Goal: Task Accomplishment & Management: Complete application form

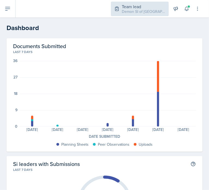
click at [130, 10] on div "Demon SI of [GEOGRAPHIC_DATA] / Fall 2025" at bounding box center [144, 12] width 44 height 6
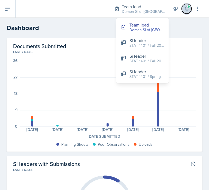
click at [185, 8] on icon at bounding box center [186, 8] width 5 height 5
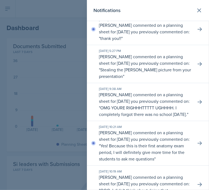
scroll to position [8, 0]
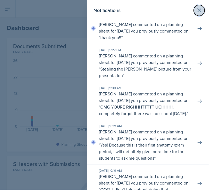
click at [196, 10] on icon at bounding box center [199, 10] width 7 height 7
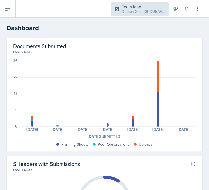
click at [139, 11] on div "Demon SI of [GEOGRAPHIC_DATA] / Fall 2025" at bounding box center [144, 12] width 44 height 6
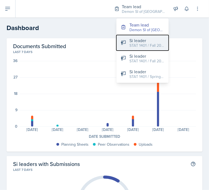
click at [135, 45] on div "STAT 1401 / Fall 2025" at bounding box center [147, 46] width 35 height 6
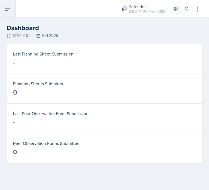
click at [2, 9] on button at bounding box center [8, 8] width 16 height 17
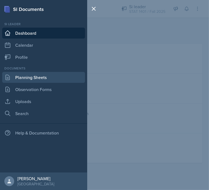
click at [23, 77] on link "Planning Sheets" at bounding box center [43, 77] width 83 height 11
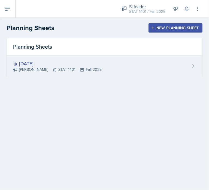
click at [134, 60] on div "[DATE] [PERSON_NAME] STAT 1401 Fall 2025" at bounding box center [105, 65] width 196 height 21
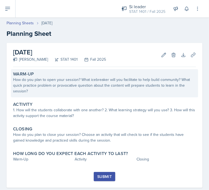
click at [60, 90] on div "How do you plan to open your session? What icebreaker will you facilitate to he…" at bounding box center [104, 85] width 183 height 17
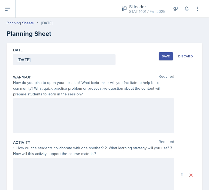
click at [58, 113] on div at bounding box center [93, 115] width 161 height 35
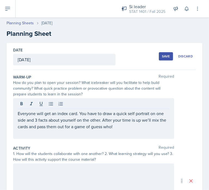
click at [15, 113] on div "Everyone will get an index card. You have to draw a quick self portrait on one …" at bounding box center [93, 118] width 161 height 41
click at [16, 113] on div "Everyone will get an index card. You have to draw a quick self portrait on one …" at bounding box center [93, 118] width 161 height 41
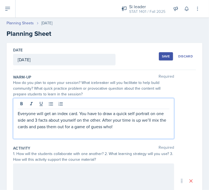
click at [19, 113] on p "Everyone will get an index card. You have to draw a quick self portrait on one …" at bounding box center [94, 120] width 152 height 20
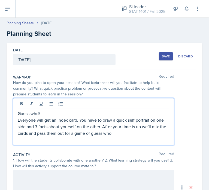
click at [43, 115] on p "Guess who?" at bounding box center [94, 113] width 152 height 7
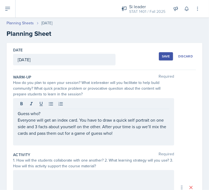
click at [16, 111] on div "Guess who? Everyone will get an index card. You have to draw a quick self portr…" at bounding box center [93, 121] width 161 height 47
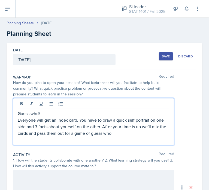
click at [16, 112] on div "Guess who? Everyone will get an index card. You have to draw a quick self portr…" at bounding box center [93, 121] width 161 height 47
click at [19, 113] on p "Guess who?" at bounding box center [94, 113] width 152 height 7
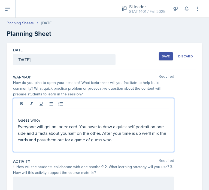
click at [19, 113] on p at bounding box center [94, 113] width 152 height 7
click at [59, 114] on p "Intorduce myself w/ aa slide or two" at bounding box center [94, 113] width 152 height 7
click at [27, 114] on p "Intorduce myself w/ a slide or two" at bounding box center [94, 113] width 152 height 7
click at [19, 114] on p "Introduce myself w/ a slide or two" at bounding box center [94, 113] width 152 height 7
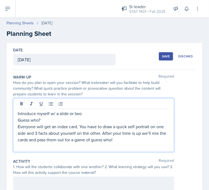
click at [17, 114] on div "Introduce myself w/ a slide or two Guess who? Everyone will get an index card. …" at bounding box center [93, 125] width 161 height 54
click at [49, 102] on icon at bounding box center [50, 103] width 5 height 5
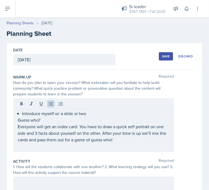
click at [15, 119] on div "Introduce myself w/ a slide or two Guess who? Everyone will get an index card. …" at bounding box center [93, 125] width 161 height 54
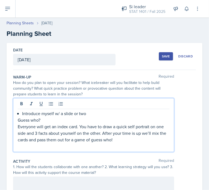
click at [18, 120] on p "Guess who?" at bounding box center [94, 120] width 152 height 7
click at [50, 104] on icon at bounding box center [51, 104] width 4 height 4
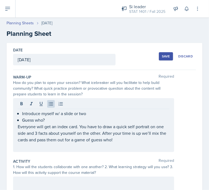
click at [15, 126] on div "Introduce myself w/ a slide or two Guess who? Everyone will get an index card. …" at bounding box center [93, 125] width 161 height 54
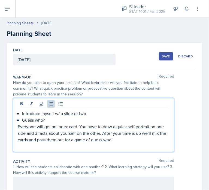
click at [17, 126] on div "Introduce myself w/ a slide or two Guess who? Everyone will get an index card. …" at bounding box center [93, 125] width 161 height 54
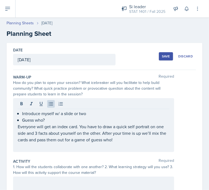
click at [17, 126] on div "Introduce myself w/ a slide or two Guess who? Everyone will get an index card. …" at bounding box center [93, 125] width 161 height 54
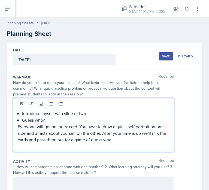
click at [18, 126] on p "Everyone will get an index card. You have to draw a quick self portrait on one …" at bounding box center [94, 133] width 152 height 20
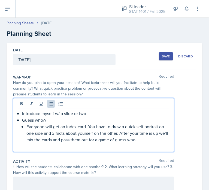
click at [57, 119] on p "Guess who?\" at bounding box center [96, 120] width 148 height 7
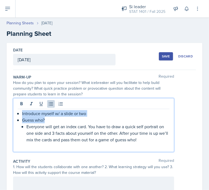
drag, startPoint x: 57, startPoint y: 119, endPoint x: 5, endPoint y: 115, distance: 52.1
click at [5, 115] on div "Date [DATE] [DATE] 31 1 2 3 4 5 6 7 8 9 10 11 12 13 14 15 16 17 18 19 20 21 22 …" at bounding box center [104, 188] width 209 height 291
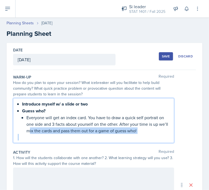
drag, startPoint x: 38, startPoint y: 130, endPoint x: 31, endPoint y: 134, distance: 7.5
click at [31, 134] on div "Introduce myself w/ a slide or two Guess who? Everyone will get an index card. …" at bounding box center [94, 121] width 152 height 40
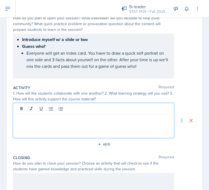
scroll to position [74, 0]
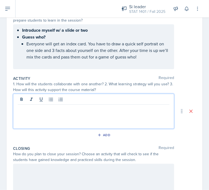
click at [31, 109] on p at bounding box center [94, 109] width 152 height 7
click at [5, 9] on icon at bounding box center [7, 8] width 7 height 7
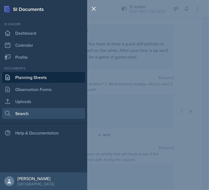
click at [19, 112] on link "Search" at bounding box center [43, 113] width 83 height 11
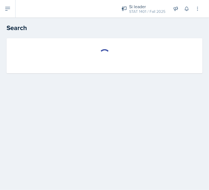
select select "all"
select select "1"
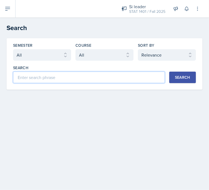
click at [62, 75] on input at bounding box center [89, 77] width 152 height 11
type input "musical chairs"
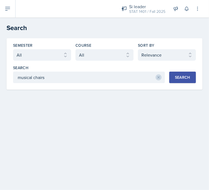
click at [194, 81] on button "Search" at bounding box center [183, 77] width 27 height 11
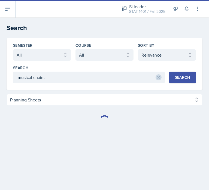
select select "Planning Sheets (3246)"
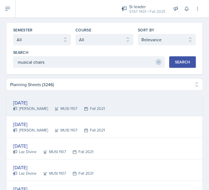
scroll to position [16, 0]
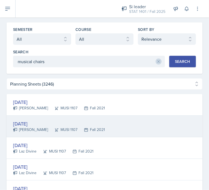
click at [73, 124] on div "[DATE]" at bounding box center [59, 123] width 92 height 7
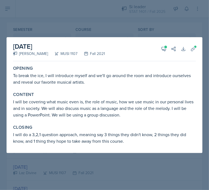
click at [133, 31] on div at bounding box center [104, 95] width 209 height 190
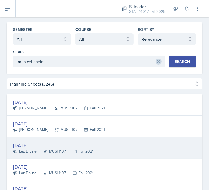
click at [35, 143] on div "[DATE]" at bounding box center [53, 144] width 81 height 7
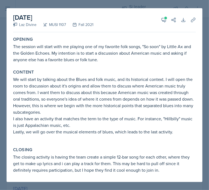
click at [105, 1] on div at bounding box center [104, 95] width 209 height 190
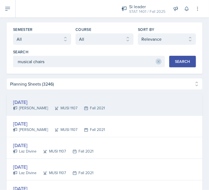
click at [28, 114] on div "[DATE] [PERSON_NAME] MUSI 1107 Fall 2021" at bounding box center [105, 105] width 196 height 22
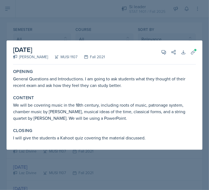
click at [74, 37] on div at bounding box center [104, 95] width 209 height 190
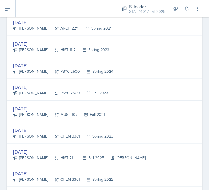
scroll to position [312, 0]
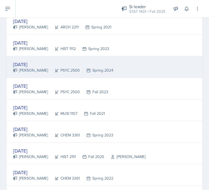
click at [63, 69] on div "PSYC 2500" at bounding box center [64, 70] width 32 height 6
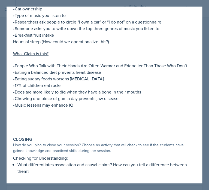
scroll to position [282, 0]
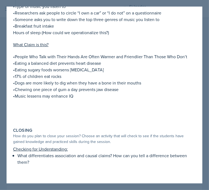
click at [131, 2] on div at bounding box center [104, 95] width 209 height 190
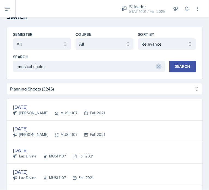
scroll to position [0, 0]
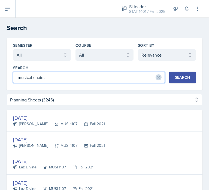
click at [86, 78] on input "musical chairs" at bounding box center [89, 77] width 152 height 11
type input "[PERSON_NAME]"
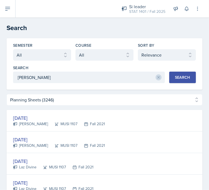
click at [178, 78] on div "Search" at bounding box center [182, 77] width 15 height 4
select select "Planning Sheets (6)"
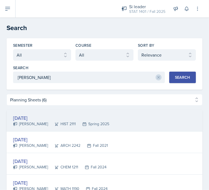
click at [42, 116] on div "[DATE]" at bounding box center [61, 117] width 96 height 7
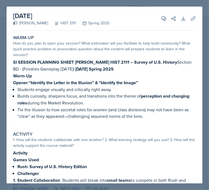
click at [36, 23] on div "[PERSON_NAME]" at bounding box center [30, 23] width 35 height 6
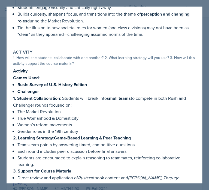
scroll to position [70, 0]
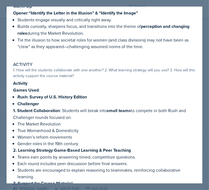
click at [158, 10] on p "Opener : “Identify the Letter in the Illusion” & “Identify the Image”" at bounding box center [104, 13] width 183 height 7
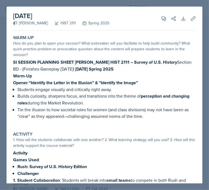
click at [179, 5] on div at bounding box center [104, 95] width 209 height 190
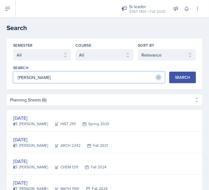
click at [49, 78] on input "[PERSON_NAME]" at bounding box center [89, 77] width 152 height 11
type input "[PERSON_NAME]"
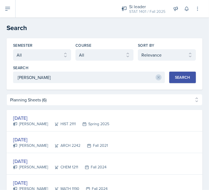
click at [175, 79] on div "Search" at bounding box center [182, 77] width 15 height 4
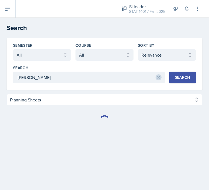
select select "Planning Sheets (6)"
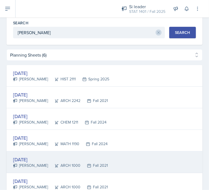
scroll to position [13, 0]
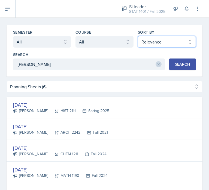
click at [155, 38] on select "Select sort by Relevance Document Date (Asc) Document Date (Desc)" at bounding box center [167, 41] width 58 height 11
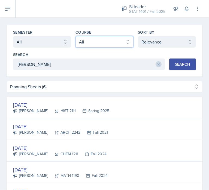
click at [108, 42] on select "Select course All ACCT 2101 ACCT 2102 ACCT 4050 ANTH 1102 ANTH 3301 ARCH 1000 A…" at bounding box center [105, 41] width 58 height 11
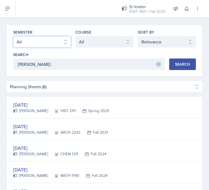
click at [63, 43] on select "Select semester All Fall 2025 Summer 2025 Spring 2025 Fall 2024 Summer 2024 Spr…" at bounding box center [42, 41] width 58 height 11
select select "2bed604d-1099-4043-b1bc-2365e8740244"
click at [13, 36] on select "Select semester All Fall 2025 Summer 2025 Spring 2025 Fall 2024 Summer 2024 Spr…" at bounding box center [42, 41] width 58 height 11
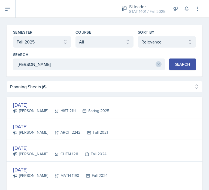
click at [188, 63] on button "Search" at bounding box center [183, 63] width 27 height 11
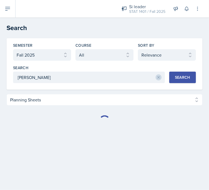
select select "Planning Sheets (0)"
click at [159, 76] on icon at bounding box center [159, 77] width 4 height 4
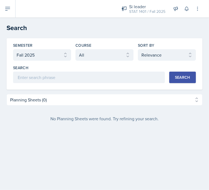
click at [170, 72] on button "Search" at bounding box center [183, 77] width 27 height 11
select select "Planning Sheets (1111)"
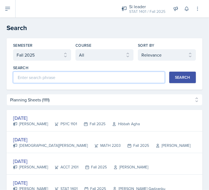
click at [111, 81] on input at bounding box center [89, 77] width 152 height 11
type input "[PERSON_NAME]"
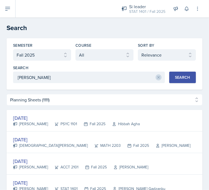
click at [175, 79] on div "Search" at bounding box center [182, 77] width 15 height 4
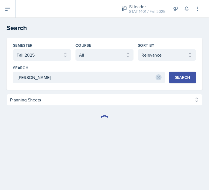
select select "Planning Sheets (0)"
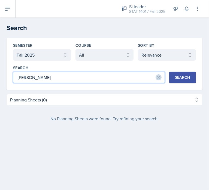
click at [126, 77] on input "[PERSON_NAME]" at bounding box center [89, 77] width 152 height 11
type input "musical"
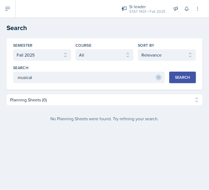
click at [192, 79] on button "Search" at bounding box center [183, 77] width 27 height 11
select select "Planning Sheets (21)"
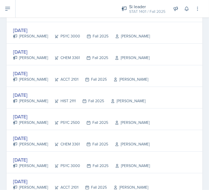
scroll to position [200, 0]
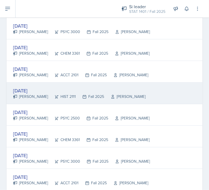
click at [40, 84] on div "[DATE] [PERSON_NAME] HIST 2111 Fall 2025 [PERSON_NAME]" at bounding box center [105, 93] width 196 height 22
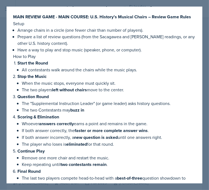
scroll to position [1096, 0]
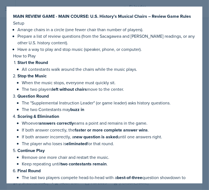
drag, startPoint x: 72, startPoint y: 157, endPoint x: 10, endPoint y: 33, distance: 138.7
copy div "How to Play Start the Round All contestants walk around the chairs while the mu…"
click at [194, 3] on div at bounding box center [104, 95] width 209 height 190
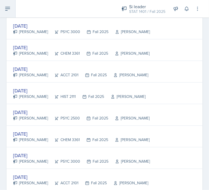
click at [7, 9] on icon at bounding box center [7, 8] width 7 height 7
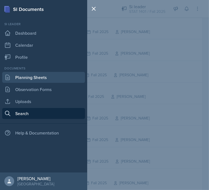
click at [22, 78] on link "Planning Sheets" at bounding box center [43, 77] width 83 height 11
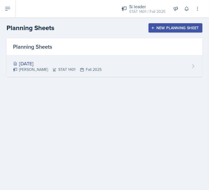
click at [56, 64] on div "[DATE]" at bounding box center [57, 63] width 89 height 7
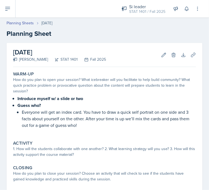
click at [47, 160] on div "Warm-Up How do you plan to open your session? What icebreaker will you facilita…" at bounding box center [104, 139] width 183 height 141
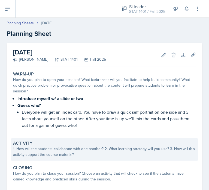
click at [44, 155] on div "1. How will the students collaborate with one another? 2. What learning strateg…" at bounding box center [104, 151] width 183 height 11
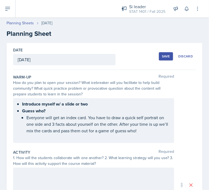
click at [40, 170] on div at bounding box center [93, 184] width 161 height 35
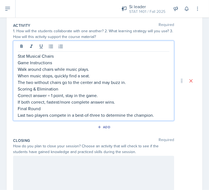
scroll to position [129, 0]
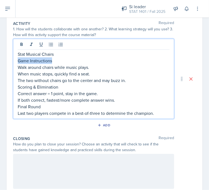
drag, startPoint x: 55, startPoint y: 61, endPoint x: 13, endPoint y: 60, distance: 42.1
click at [13, 60] on div "Date [DATE] [DATE] 31 1 2 3 4 5 6 7 8 9 10 11 12 13 14 15 16 17 18 19 20 21 22 …" at bounding box center [105, 71] width 196 height 314
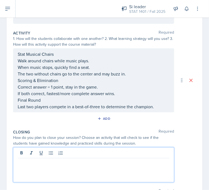
click at [18, 154] on div at bounding box center [93, 164] width 161 height 35
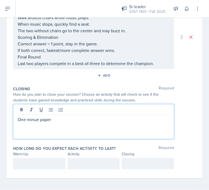
scroll to position [172, 0]
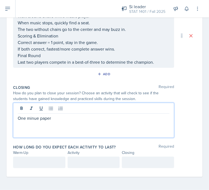
click at [34, 160] on p at bounding box center [39, 162] width 43 height 7
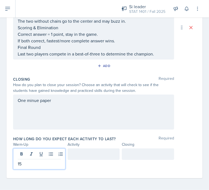
click at [90, 153] on div at bounding box center [94, 153] width 52 height 11
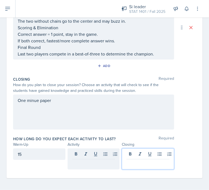
click at [125, 151] on div at bounding box center [148, 158] width 52 height 21
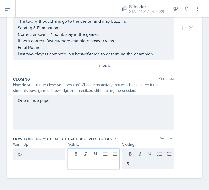
click at [100, 153] on div at bounding box center [94, 158] width 52 height 21
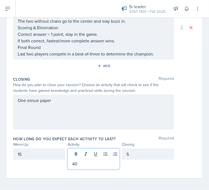
click at [49, 153] on div "15" at bounding box center [39, 153] width 52 height 11
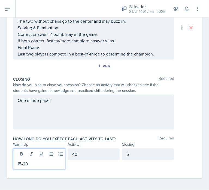
click at [78, 153] on div "40" at bounding box center [94, 153] width 52 height 11
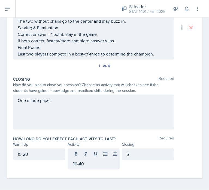
click at [76, 132] on div "Closing Required How do you plan to close your session? Choose an activity that…" at bounding box center [104, 104] width 183 height 60
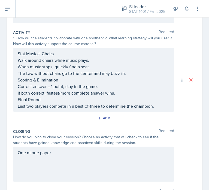
scroll to position [0, 0]
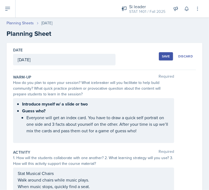
click at [163, 59] on button "Save" at bounding box center [166, 56] width 14 height 8
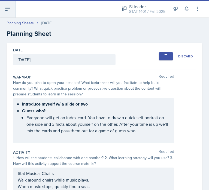
click at [7, 10] on icon at bounding box center [7, 8] width 4 height 3
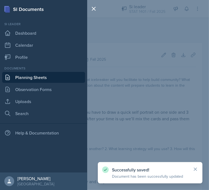
click at [20, 96] on div "Documents Planning Sheets Observation Forms Uploads Search" at bounding box center [43, 92] width 83 height 53
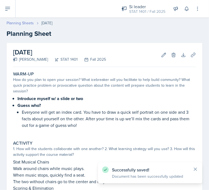
click at [9, 20] on link "Planning Sheets" at bounding box center [20, 23] width 27 height 6
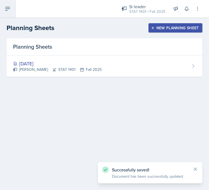
click at [9, 13] on button at bounding box center [8, 8] width 16 height 17
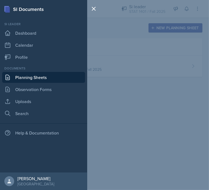
click at [19, 77] on link "Planning Sheets" at bounding box center [43, 77] width 83 height 11
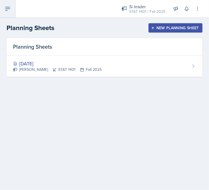
click at [7, 15] on button at bounding box center [8, 8] width 16 height 17
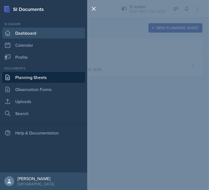
click at [19, 38] on link "Dashboard" at bounding box center [43, 33] width 83 height 11
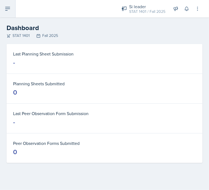
click at [11, 10] on button at bounding box center [8, 8] width 16 height 17
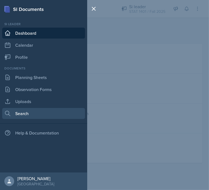
click at [22, 111] on link "Search" at bounding box center [43, 113] width 83 height 11
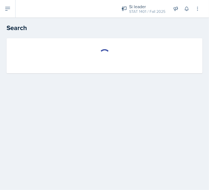
select select "all"
select select "1"
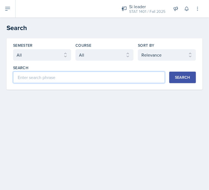
click at [69, 79] on input at bounding box center [89, 77] width 152 height 11
type input "one minute"
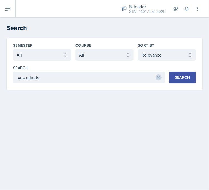
click at [185, 75] on div "Search" at bounding box center [182, 77] width 15 height 4
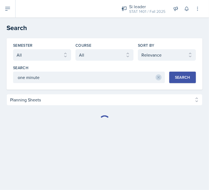
select select "Planning Sheets (21936)"
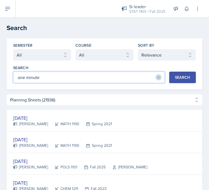
click at [82, 78] on input "one minute" at bounding box center [89, 77] width 152 height 11
type input "one minute paper"
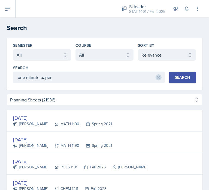
click at [179, 75] on div "Search" at bounding box center [182, 77] width 15 height 4
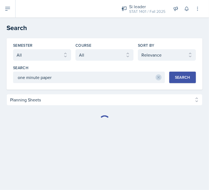
select select "Planning Sheets (22023)"
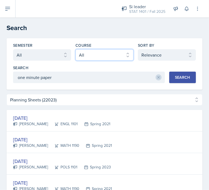
click at [101, 53] on select "Select course All ACCT 2101 ACCT 2102 ACCT 4050 ANTH 1102 ANTH 3301 ARCH 1000 A…" at bounding box center [105, 54] width 58 height 11
click at [76, 49] on select "Select course All ACCT 2101 ACCT 2102 ACCT 4050 ANTH 1102 ANTH 3301 ARCH 1000 A…" at bounding box center [105, 54] width 58 height 11
click at [100, 55] on select "Select course All ACCT 2101 ACCT 2102 ACCT 4050 ANTH 1102 ANTH 3301 ARCH 1000 A…" at bounding box center [105, 54] width 58 height 11
select select "834e4a61-10d2-4b52-98e1-66666996b5f0"
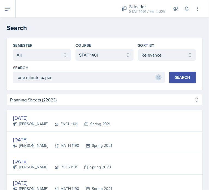
click at [178, 79] on div "Search" at bounding box center [182, 77] width 15 height 4
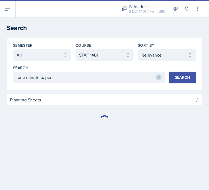
select select "Planning Sheets (720)"
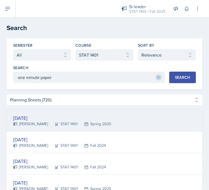
click at [40, 121] on div "[PERSON_NAME]" at bounding box center [30, 124] width 35 height 6
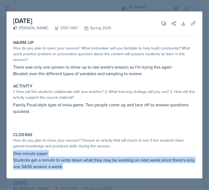
drag, startPoint x: 68, startPoint y: 169, endPoint x: 12, endPoint y: 154, distance: 57.9
click at [12, 154] on div "Closing How do you plan to close your session? Choose an activity that will che…" at bounding box center [105, 151] width 188 height 42
copy div "One minute paper Students get a minute to write down what they may be working o…"
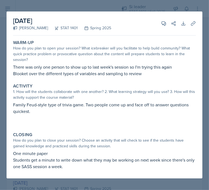
click at [158, 8] on div at bounding box center [104, 95] width 209 height 190
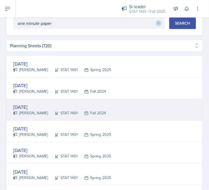
scroll to position [54, 0]
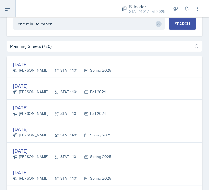
click at [11, 7] on button at bounding box center [8, 8] width 16 height 17
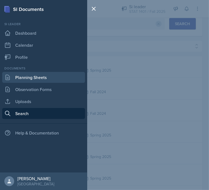
click at [24, 78] on link "Planning Sheets" at bounding box center [43, 77] width 83 height 11
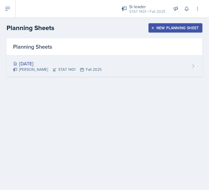
click at [39, 66] on div "[DATE]" at bounding box center [57, 63] width 89 height 7
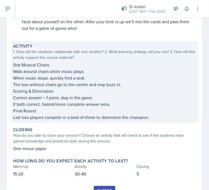
scroll to position [121, 0]
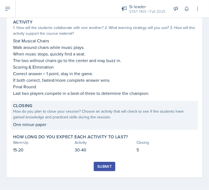
click at [47, 121] on p "One minue paper" at bounding box center [104, 124] width 183 height 7
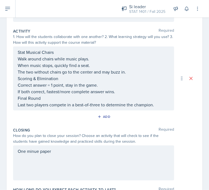
click at [45, 160] on div "One minue paper" at bounding box center [93, 162] width 161 height 35
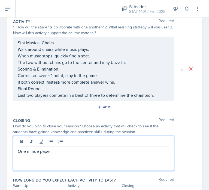
click at [54, 153] on p "One minue paper" at bounding box center [94, 151] width 152 height 7
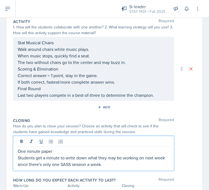
scroll to position [162, 0]
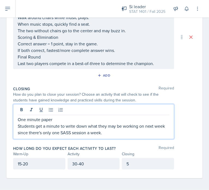
click at [17, 116] on div "One minute paper Students get a minute to write down what they may be working o…" at bounding box center [93, 121] width 161 height 35
click at [19, 118] on p "One minute paper" at bounding box center [94, 119] width 152 height 7
click at [52, 108] on icon at bounding box center [50, 109] width 5 height 5
click at [104, 133] on p "Students get a minute to write down what they may be working on next week since…" at bounding box center [94, 129] width 152 height 13
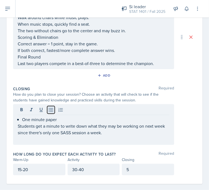
click at [52, 108] on icon at bounding box center [51, 110] width 4 height 4
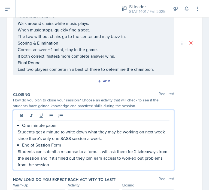
scroll to position [188, 0]
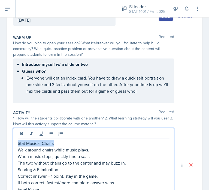
drag, startPoint x: 56, startPoint y: 140, endPoint x: 4, endPoint y: 141, distance: 51.3
click at [4, 141] on div "Date [DATE] [DATE] 31 1 2 3 4 5 6 7 8 9 10 11 12 13 14 15 16 17 18 19 20 21 22 …" at bounding box center [104, 175] width 209 height 345
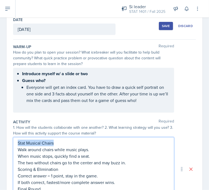
click at [53, 140] on p "Stat Musical Chairs" at bounding box center [94, 143] width 152 height 7
click at [18, 141] on p "Stat Musical Chairs" at bounding box center [94, 143] width 152 height 7
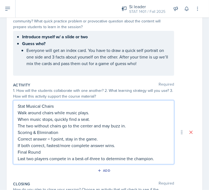
scroll to position [69, 0]
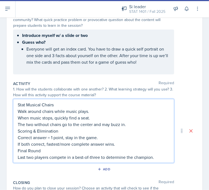
click at [57, 144] on p "If both correct, fastest/more complete answer wins." at bounding box center [94, 144] width 152 height 7
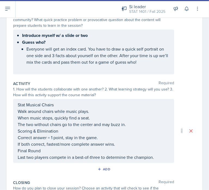
click at [17, 104] on div "Stat Musical Chairs Walk around chairs while music plays. When music stops, qui…" at bounding box center [93, 131] width 161 height 64
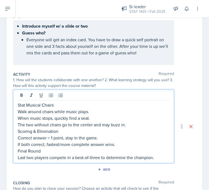
click at [17, 105] on div "Stat Musical Chairs Walk around chairs while music plays. When music stops, qui…" at bounding box center [93, 126] width 161 height 73
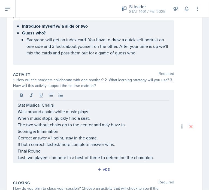
click at [17, 105] on div "Stat Musical Chairs Walk around chairs while music plays. When music stops, qui…" at bounding box center [93, 126] width 161 height 73
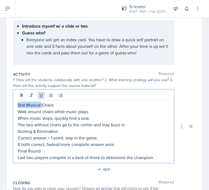
drag, startPoint x: 17, startPoint y: 105, endPoint x: 42, endPoint y: 96, distance: 26.3
click at [42, 96] on div "Stat Musical Chairs Walk around chairs while music plays. When music stops, qui…" at bounding box center [93, 126] width 161 height 73
click at [25, 102] on p "Stat Musical Chairs" at bounding box center [94, 105] width 152 height 7
click at [19, 104] on p "Stat Musical Chairs" at bounding box center [94, 105] width 152 height 7
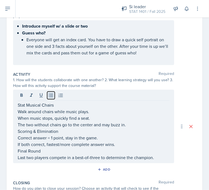
click at [51, 95] on icon at bounding box center [51, 96] width 4 height 4
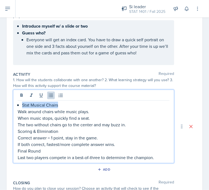
drag, startPoint x: 60, startPoint y: 103, endPoint x: 11, endPoint y: 103, distance: 48.9
click at [11, 103] on div "Date [DATE] [DATE] 31 1 2 3 4 5 6 7 8 9 10 11 12 13 14 15 16 17 18 19 20 21 22 …" at bounding box center [105, 126] width 196 height 323
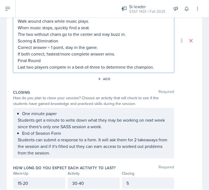
scroll to position [169, 0]
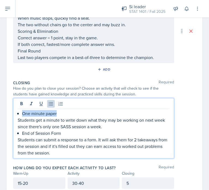
drag, startPoint x: 57, startPoint y: 112, endPoint x: 15, endPoint y: 109, distance: 41.6
click at [15, 109] on div "One minute paper Students get a minute to write down what they may be working o…" at bounding box center [93, 128] width 161 height 60
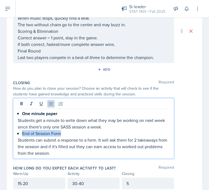
drag, startPoint x: 69, startPoint y: 133, endPoint x: 19, endPoint y: 131, distance: 49.5
click at [19, 131] on div "One minute paper Students get a minute to write down what they may be working o…" at bounding box center [94, 133] width 152 height 46
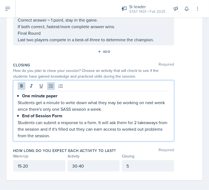
scroll to position [188, 0]
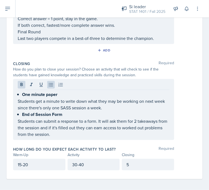
click at [91, 63] on div "Closing Required" at bounding box center [104, 63] width 183 height 5
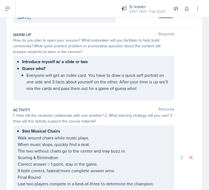
scroll to position [0, 0]
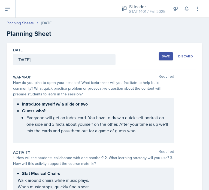
click at [165, 58] on button "Save" at bounding box center [166, 56] width 14 height 8
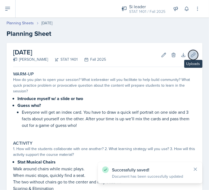
click at [191, 55] on icon at bounding box center [193, 54] width 5 height 5
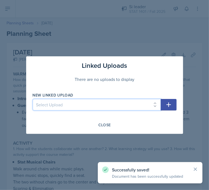
click at [127, 102] on select "Select Upload" at bounding box center [97, 104] width 128 height 11
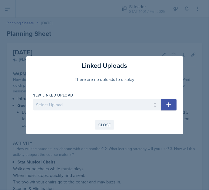
click at [102, 126] on div "Close" at bounding box center [105, 125] width 13 height 4
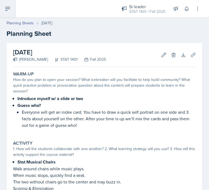
click at [8, 11] on icon at bounding box center [7, 8] width 7 height 7
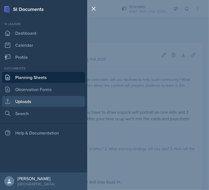
click at [30, 97] on link "Uploads" at bounding box center [43, 101] width 83 height 11
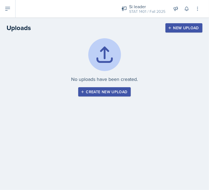
click at [112, 91] on div "Create new upload" at bounding box center [105, 92] width 46 height 4
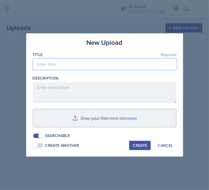
click at [87, 63] on input at bounding box center [105, 63] width 144 height 11
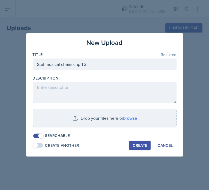
click at [138, 144] on div "Create" at bounding box center [140, 145] width 14 height 4
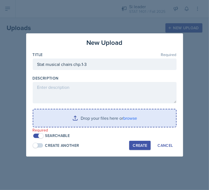
click at [98, 122] on input "file" at bounding box center [104, 117] width 143 height 17
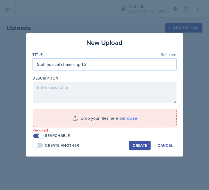
click at [89, 65] on input "Stat musical chairs chp.1-3" at bounding box center [105, 63] width 144 height 11
type input "Stat musical chairs chp.1-11"
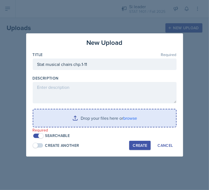
click at [104, 117] on input "file" at bounding box center [104, 117] width 143 height 17
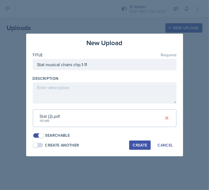
click at [136, 145] on div "Create" at bounding box center [140, 145] width 14 height 4
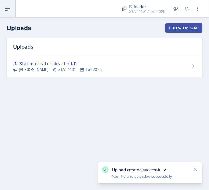
click at [12, 6] on button at bounding box center [8, 8] width 16 height 17
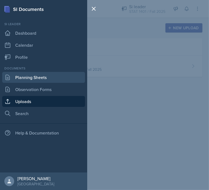
click at [37, 78] on link "Planning Sheets" at bounding box center [43, 77] width 83 height 11
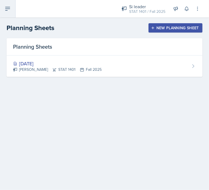
click at [9, 14] on button at bounding box center [8, 8] width 16 height 17
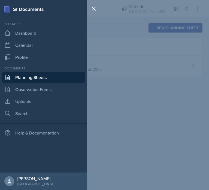
click at [127, 69] on div "SI Documents Si leader Dashboard Calendar Profile Documents Planning Sheets Obs…" at bounding box center [104, 95] width 209 height 190
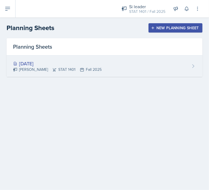
click at [100, 61] on div "[DATE] [PERSON_NAME] STAT 1401 Fall 2025" at bounding box center [105, 65] width 196 height 21
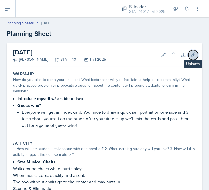
click at [189, 58] on button "Uploads" at bounding box center [194, 55] width 10 height 10
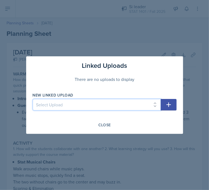
click at [153, 104] on select "Select Upload Stat musical chairs chp.1-11" at bounding box center [97, 104] width 128 height 11
select select "a1d7d88e-7b3c-42a7-87c9-8b6952fb188b"
click at [33, 99] on select "Select Upload Stat musical chairs chp.1-11" at bounding box center [97, 104] width 128 height 11
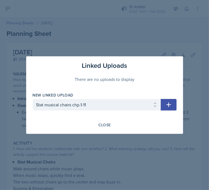
click at [166, 101] on icon "button" at bounding box center [169, 104] width 7 height 7
select select
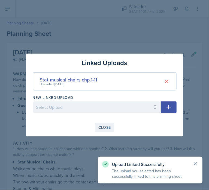
click at [108, 128] on div "Close" at bounding box center [105, 127] width 13 height 4
